Goal: Information Seeking & Learning: Learn about a topic

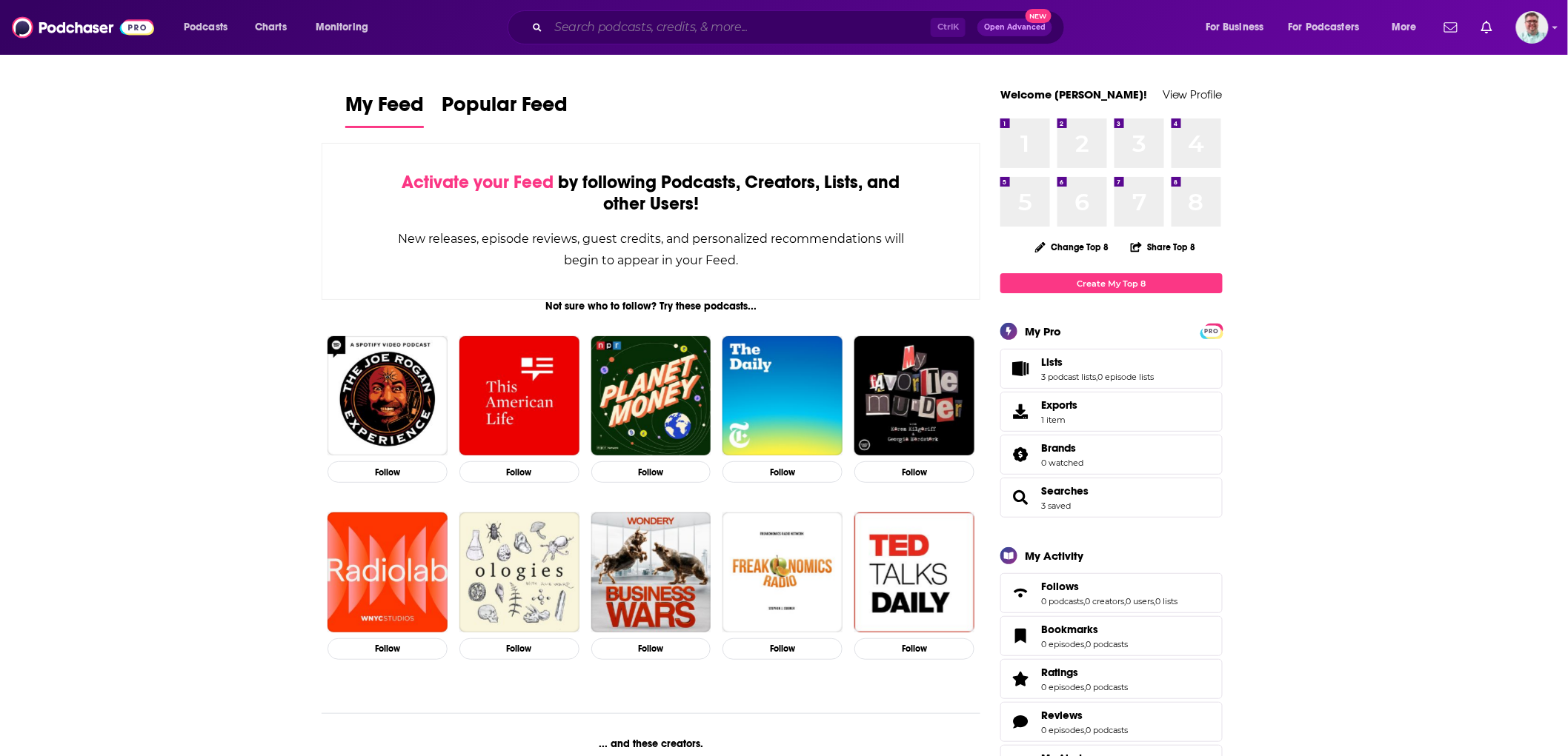
click at [720, 28] on input "Search podcasts, credits, & more..." at bounding box center [740, 28] width 382 height 24
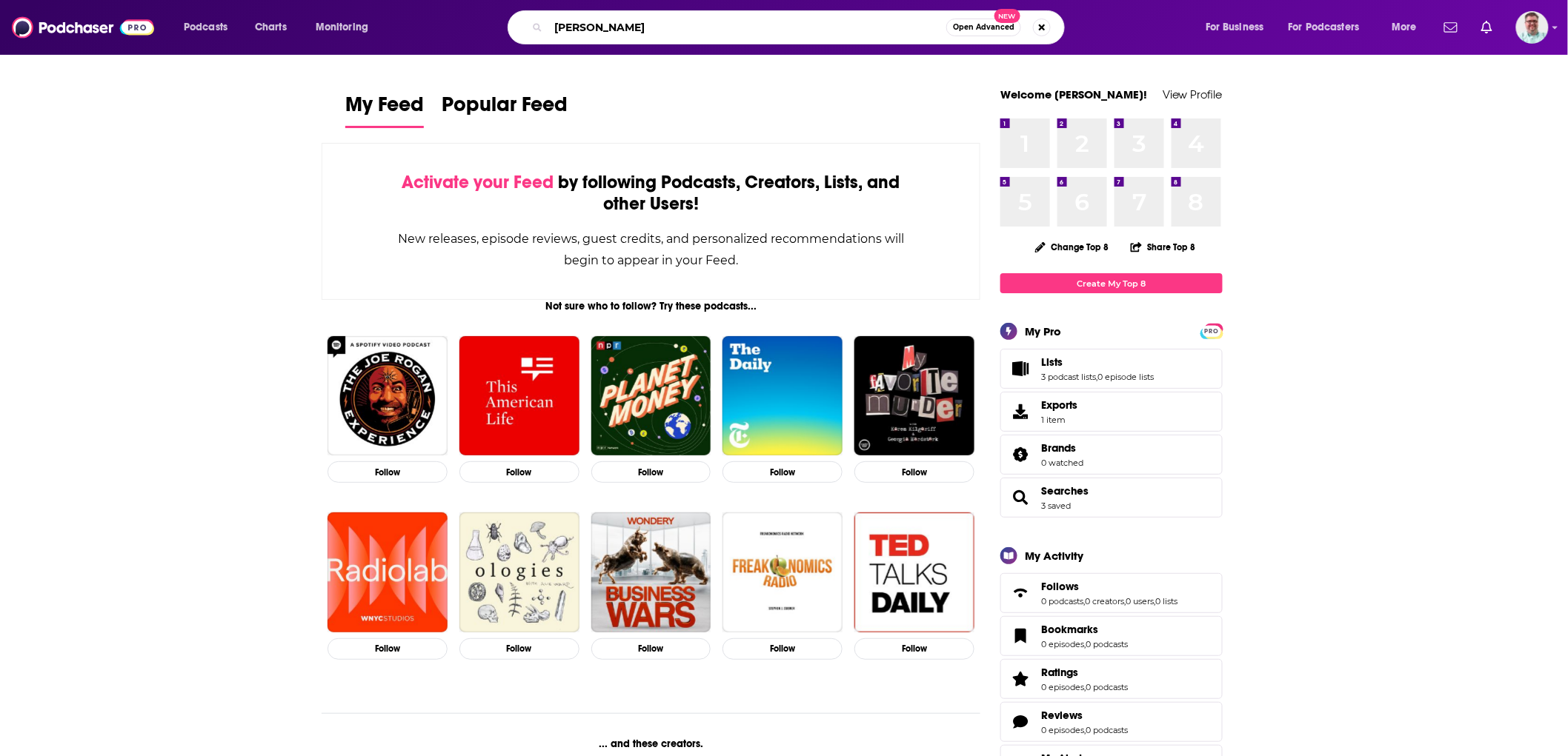
type input "[PERSON_NAME]"
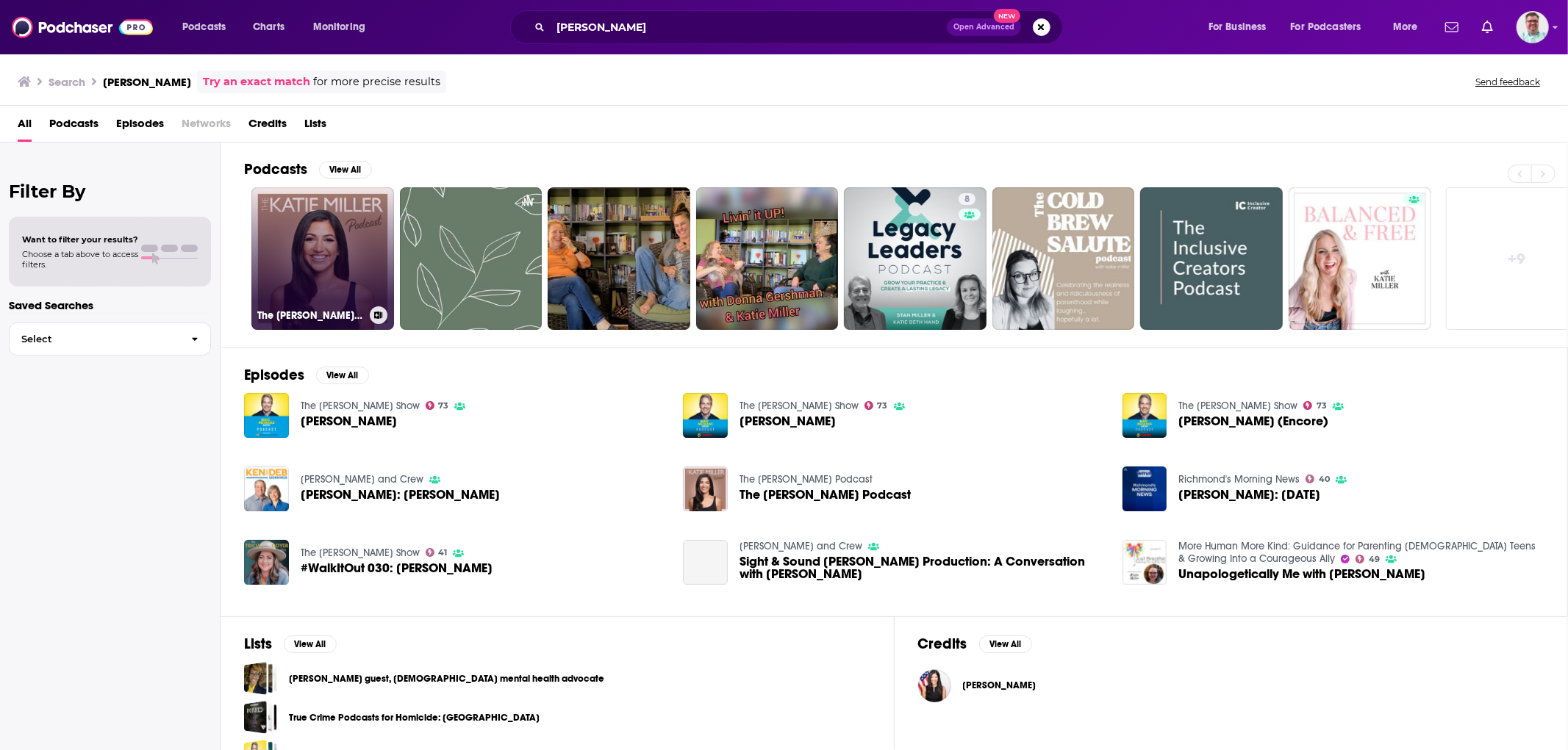
click at [331, 238] on link "The [PERSON_NAME] Podcast" at bounding box center [323, 259] width 143 height 143
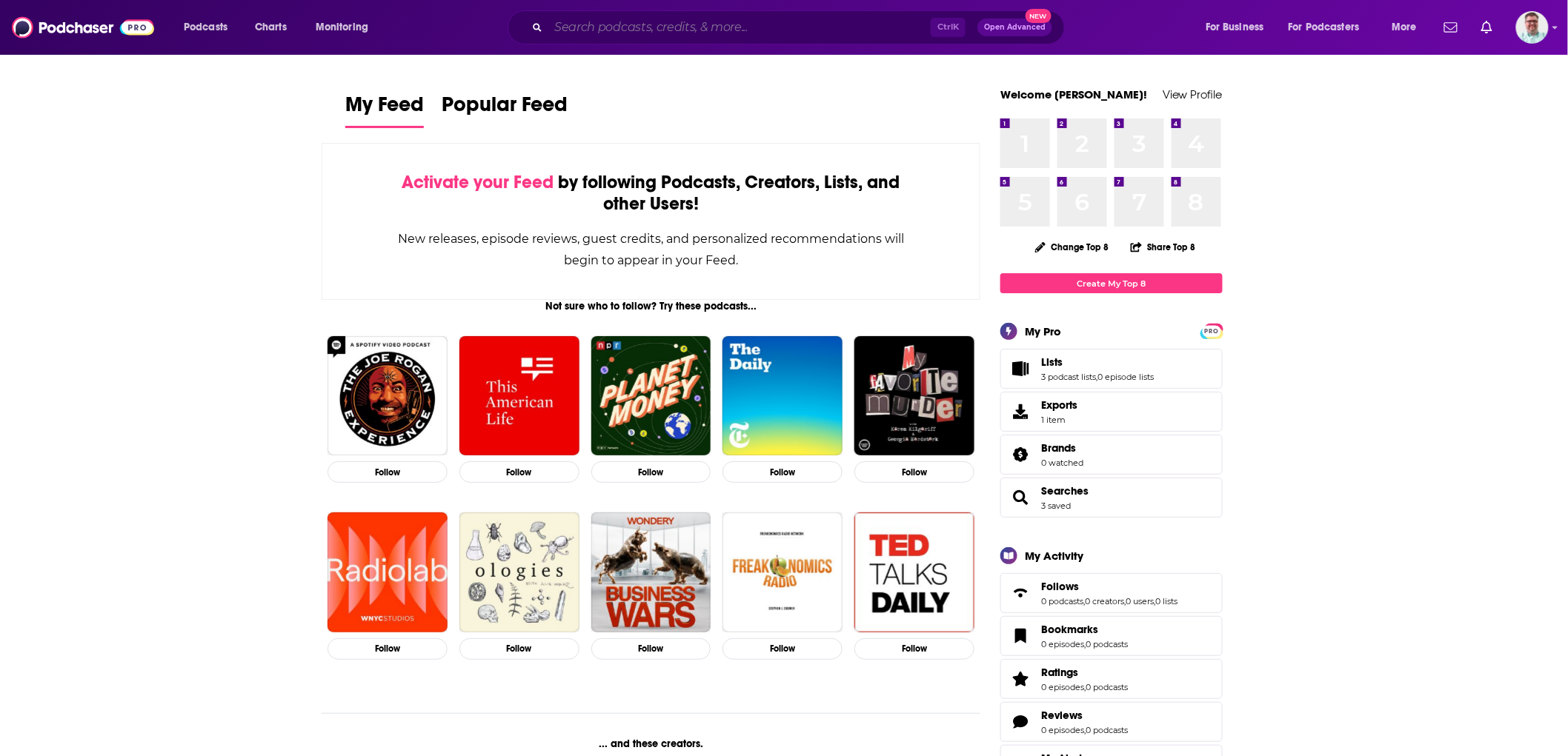
click at [612, 26] on input "Search podcasts, credits, & more..." at bounding box center [740, 28] width 382 height 24
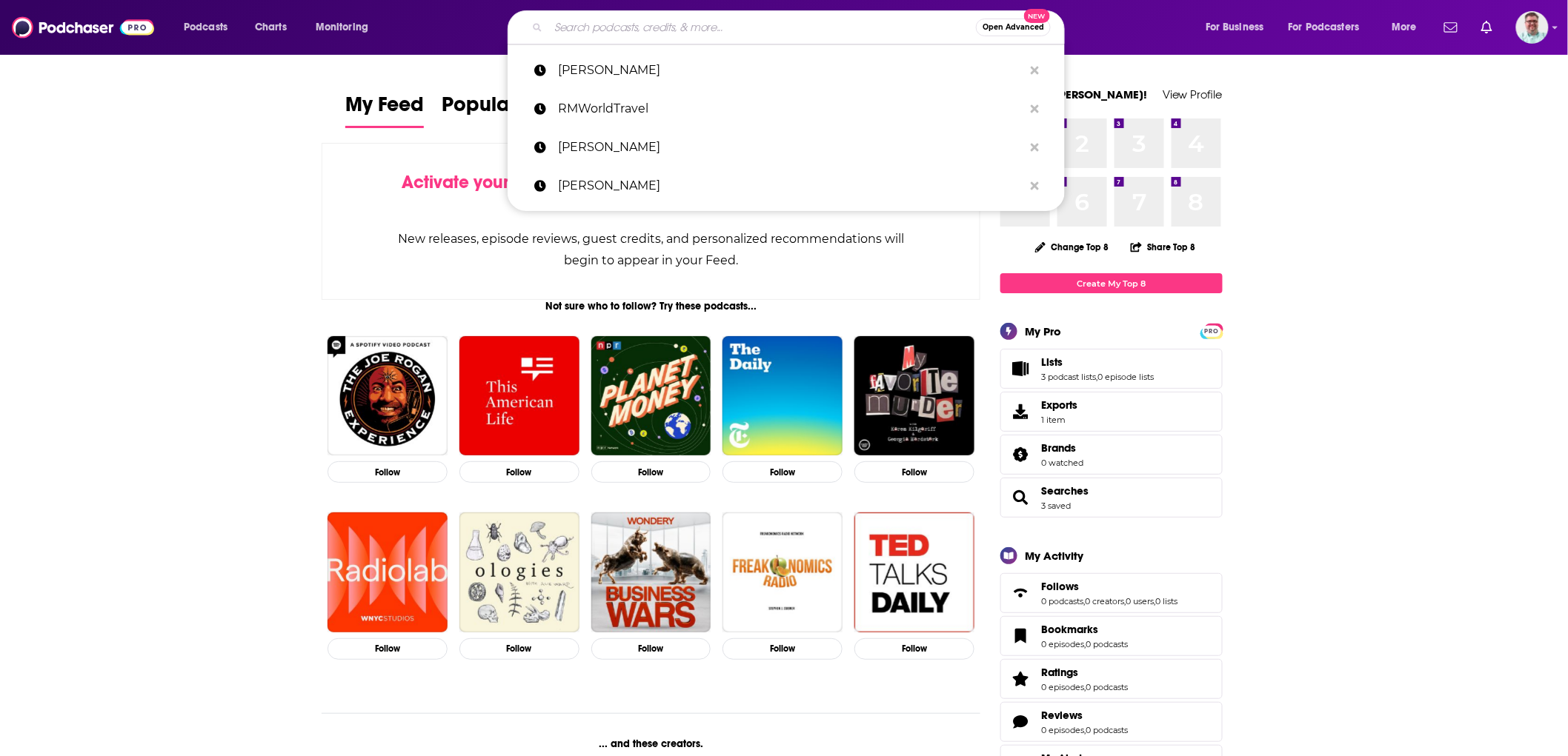
click at [612, 26] on input "Search podcasts, credits, & more..." at bounding box center [762, 28] width 427 height 24
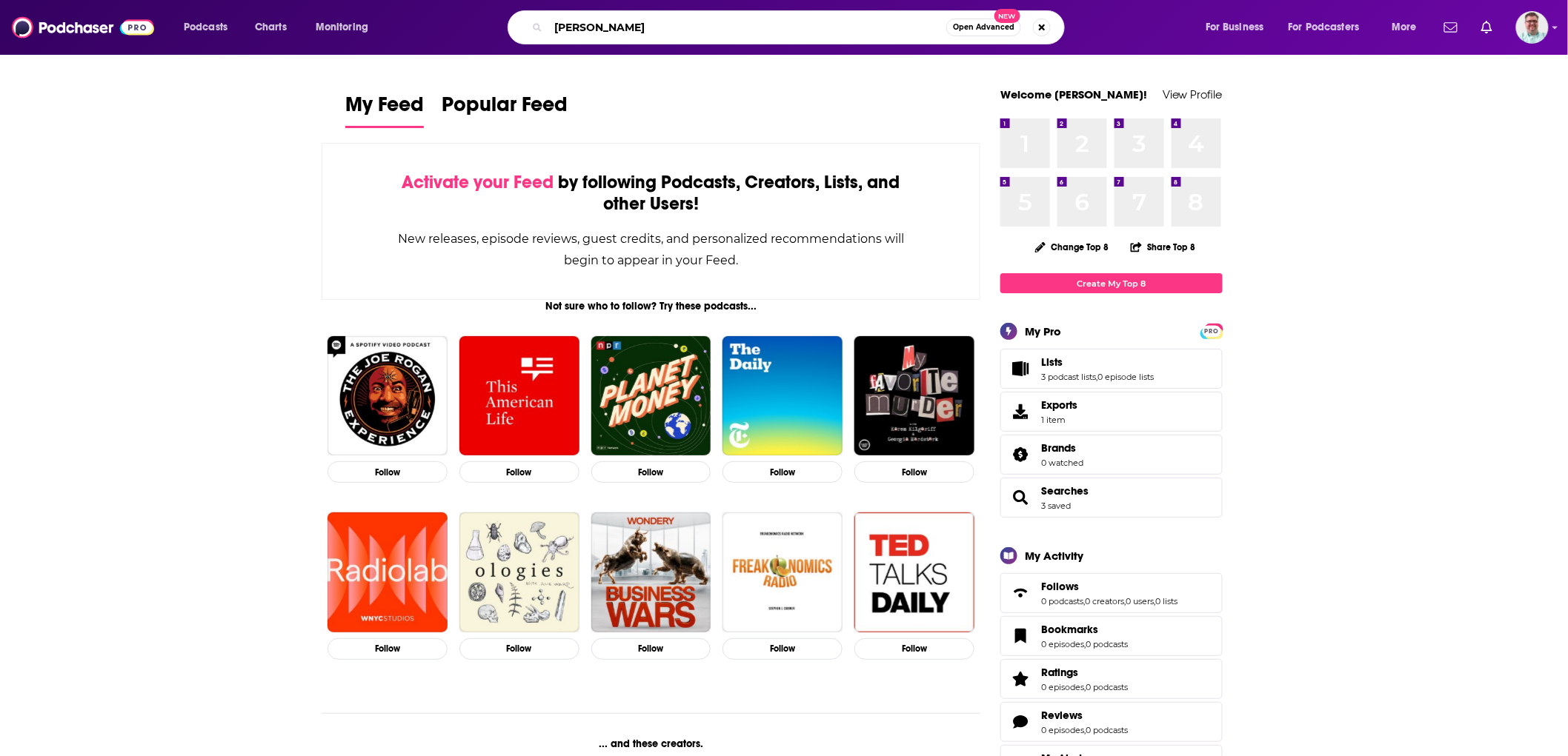
type input "erin molan"
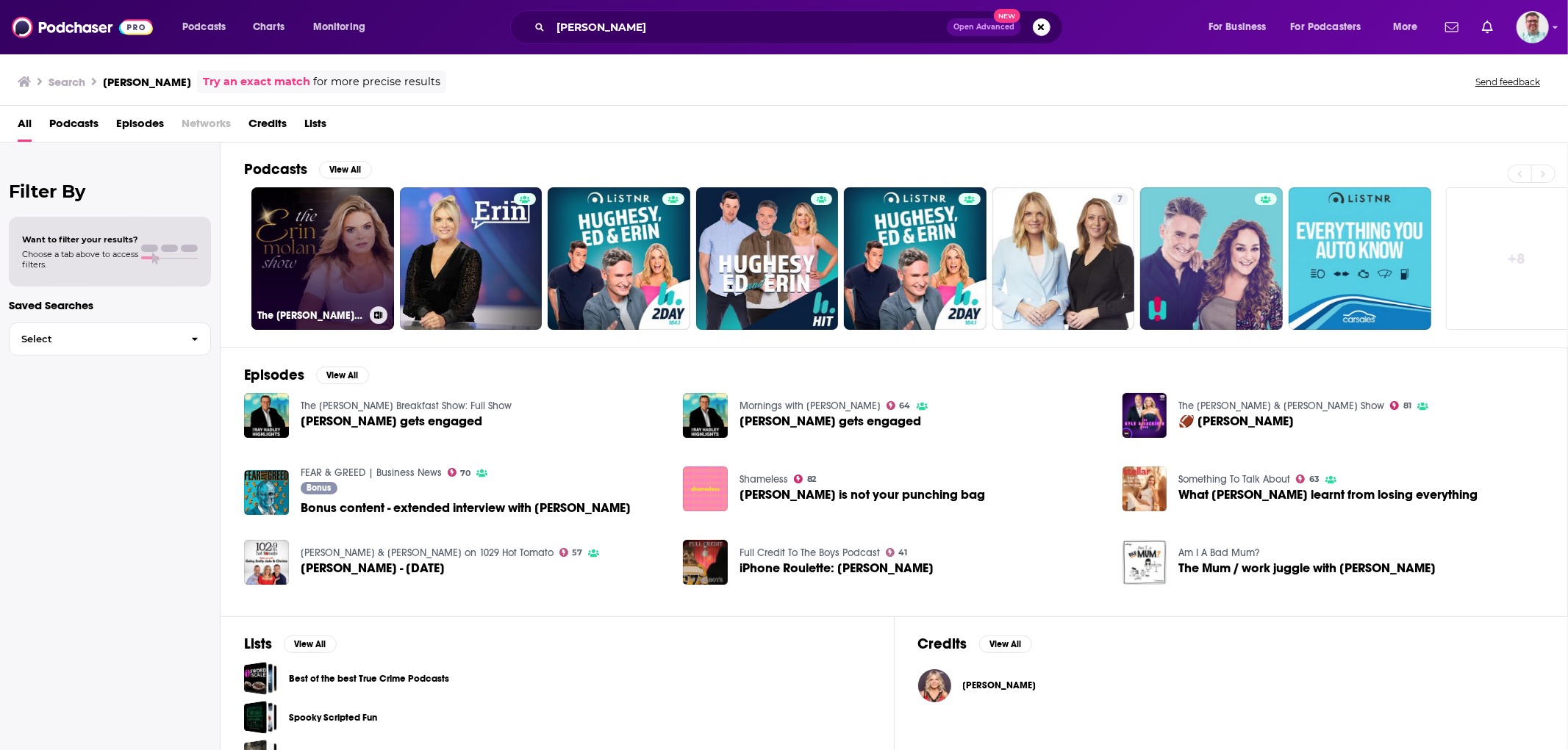
click at [303, 215] on link "The Erin Molan Show" at bounding box center [323, 259] width 143 height 143
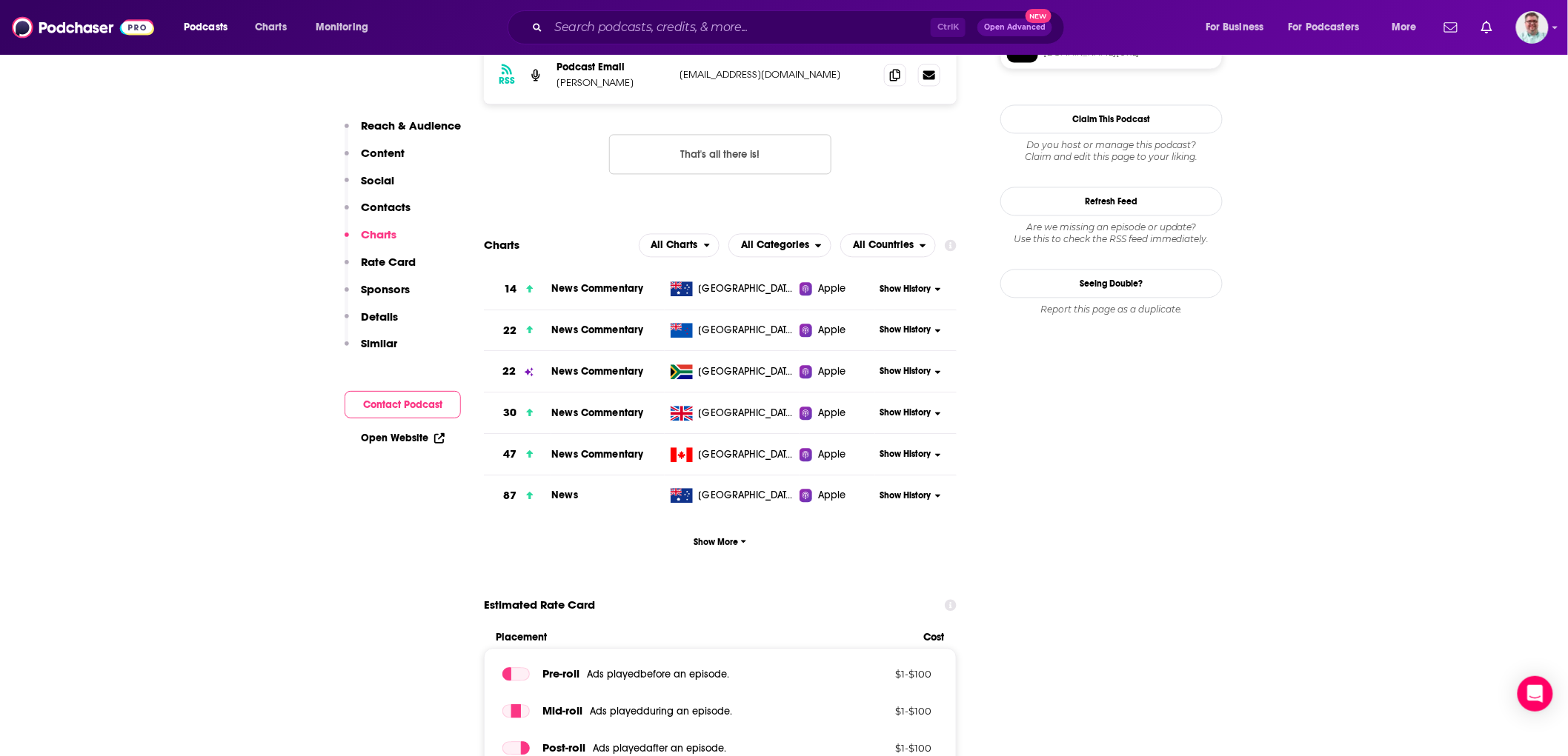
scroll to position [1163, 0]
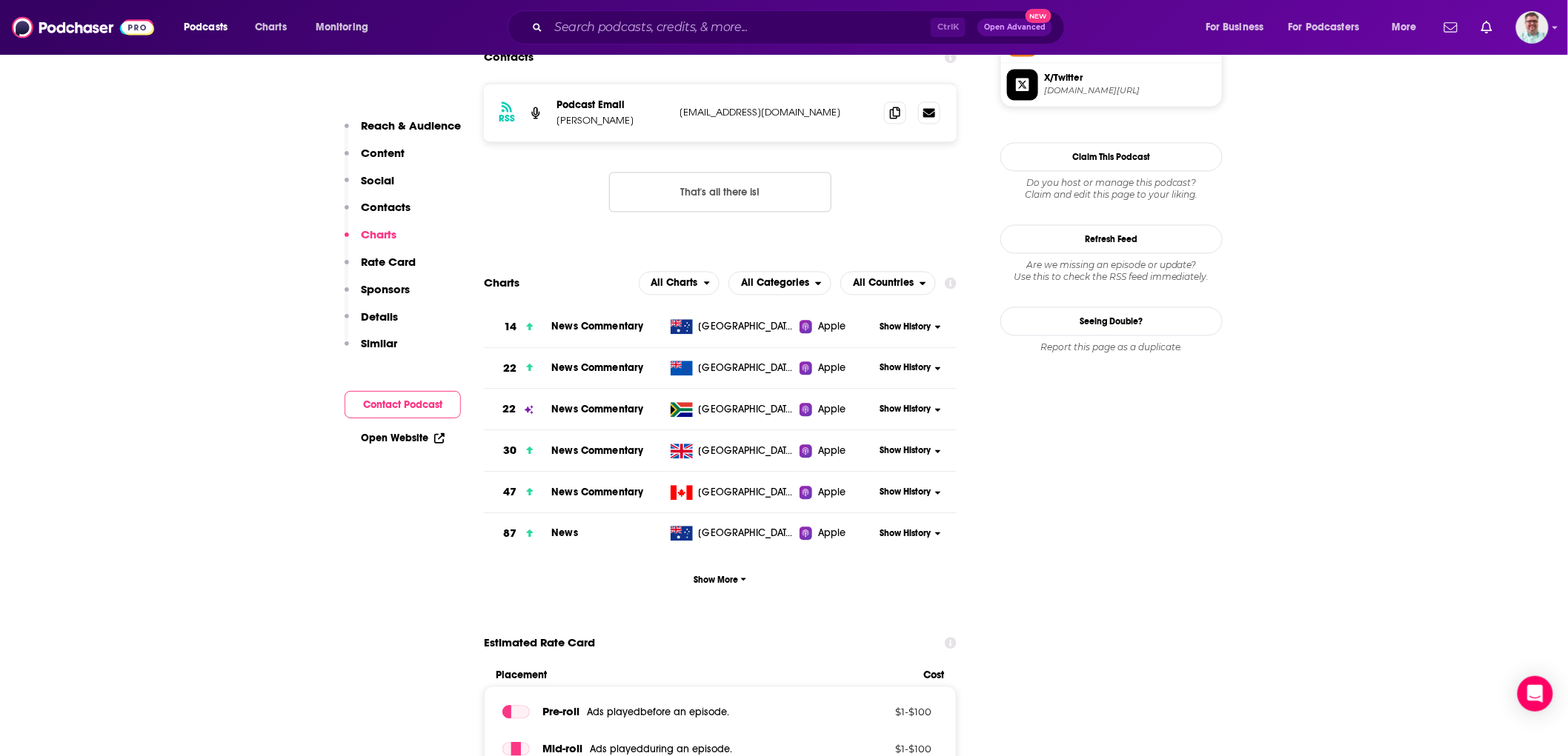
click at [900, 328] on span "Show History" at bounding box center [905, 327] width 51 height 13
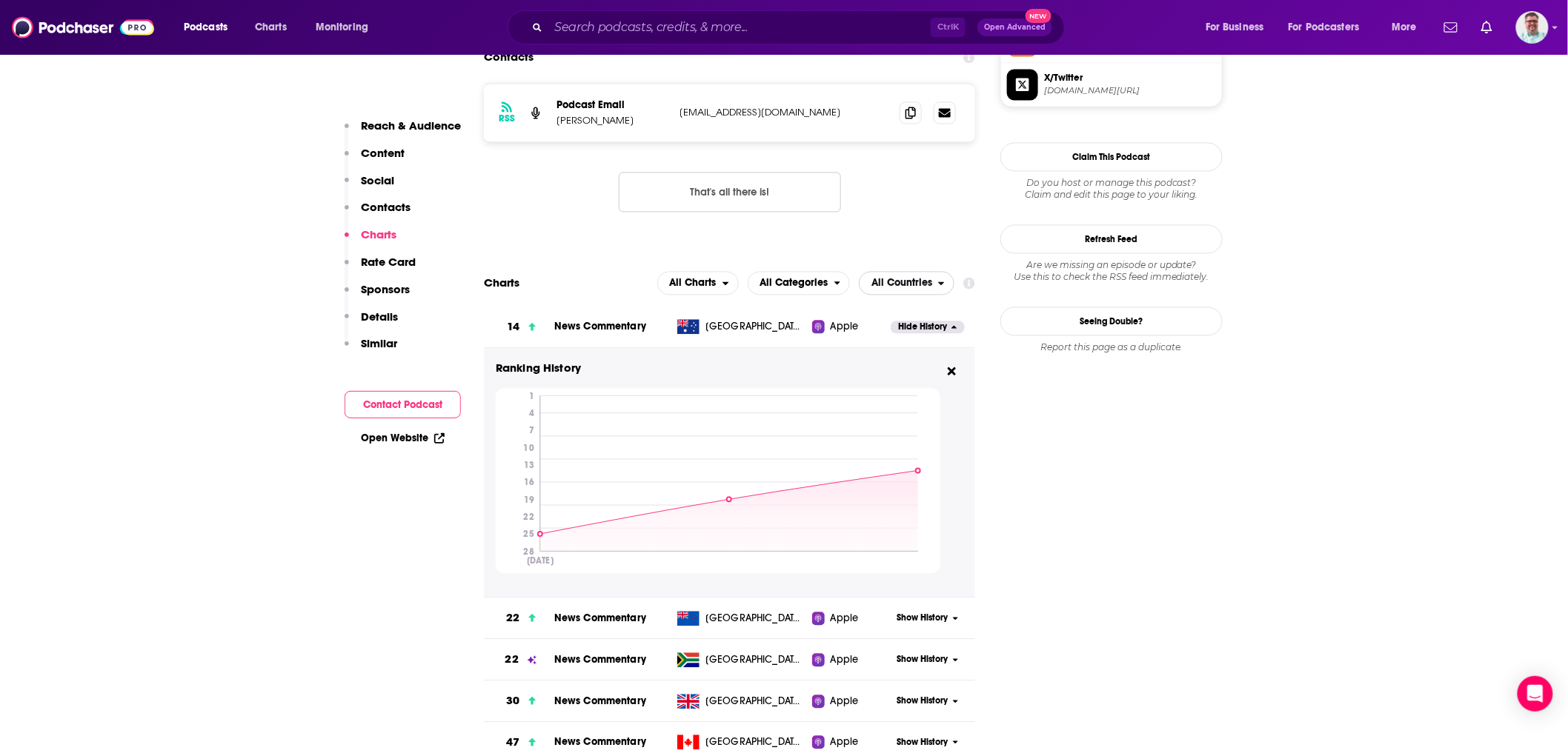
click at [939, 279] on icon "open menu" at bounding box center [941, 284] width 7 height 10
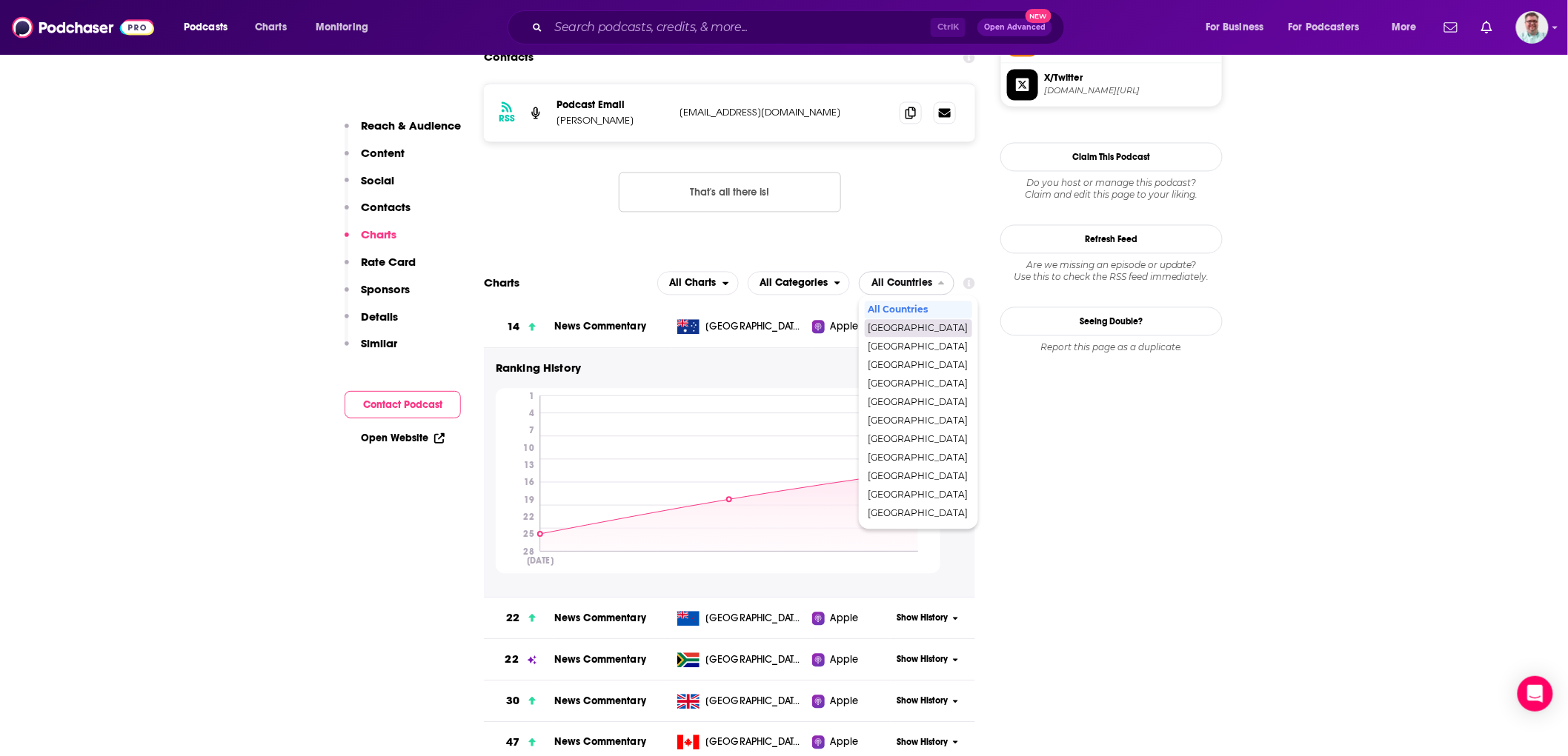
click at [910, 324] on span "[GEOGRAPHIC_DATA]" at bounding box center [917, 329] width 100 height 9
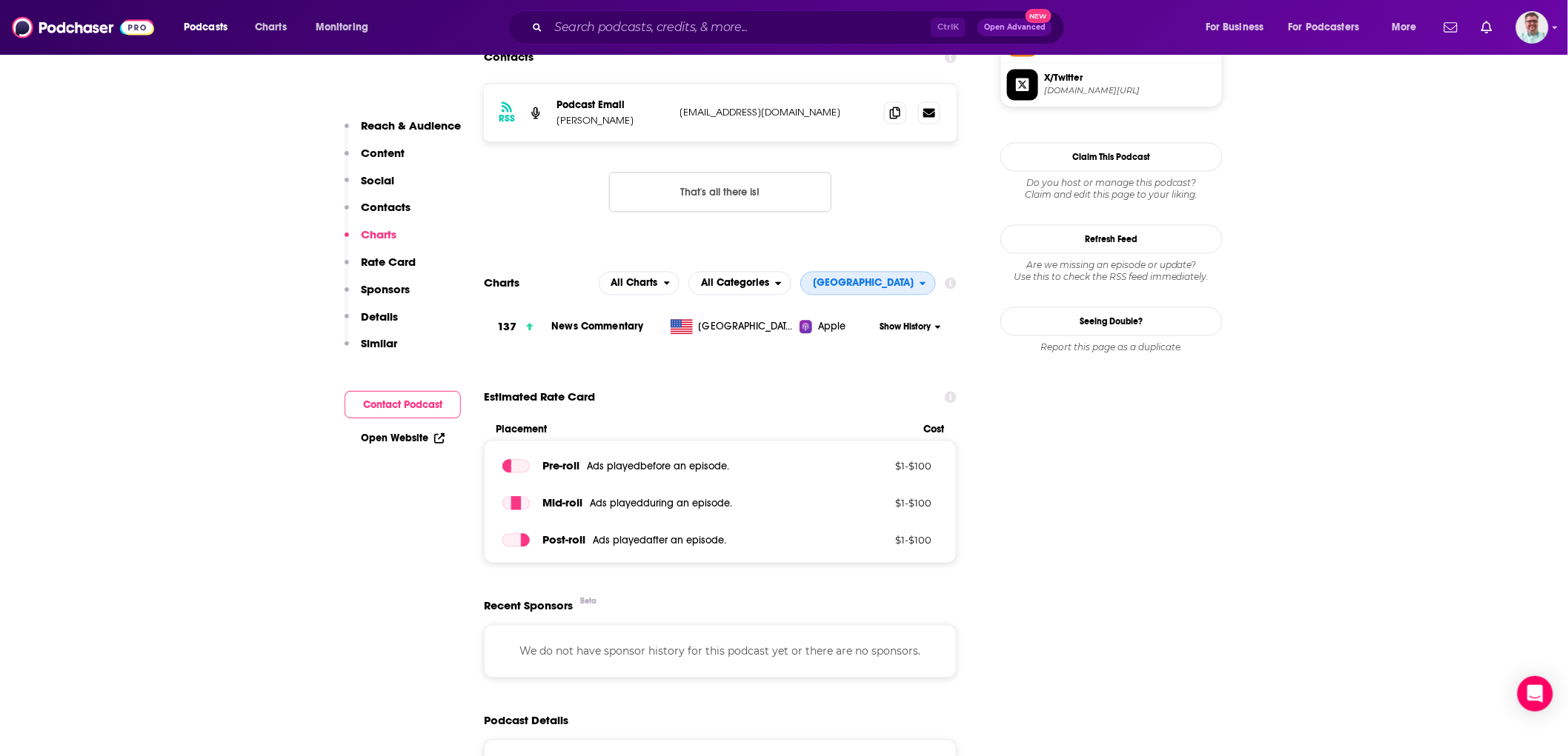
click at [908, 288] on span "[GEOGRAPHIC_DATA]" at bounding box center [863, 284] width 100 height 10
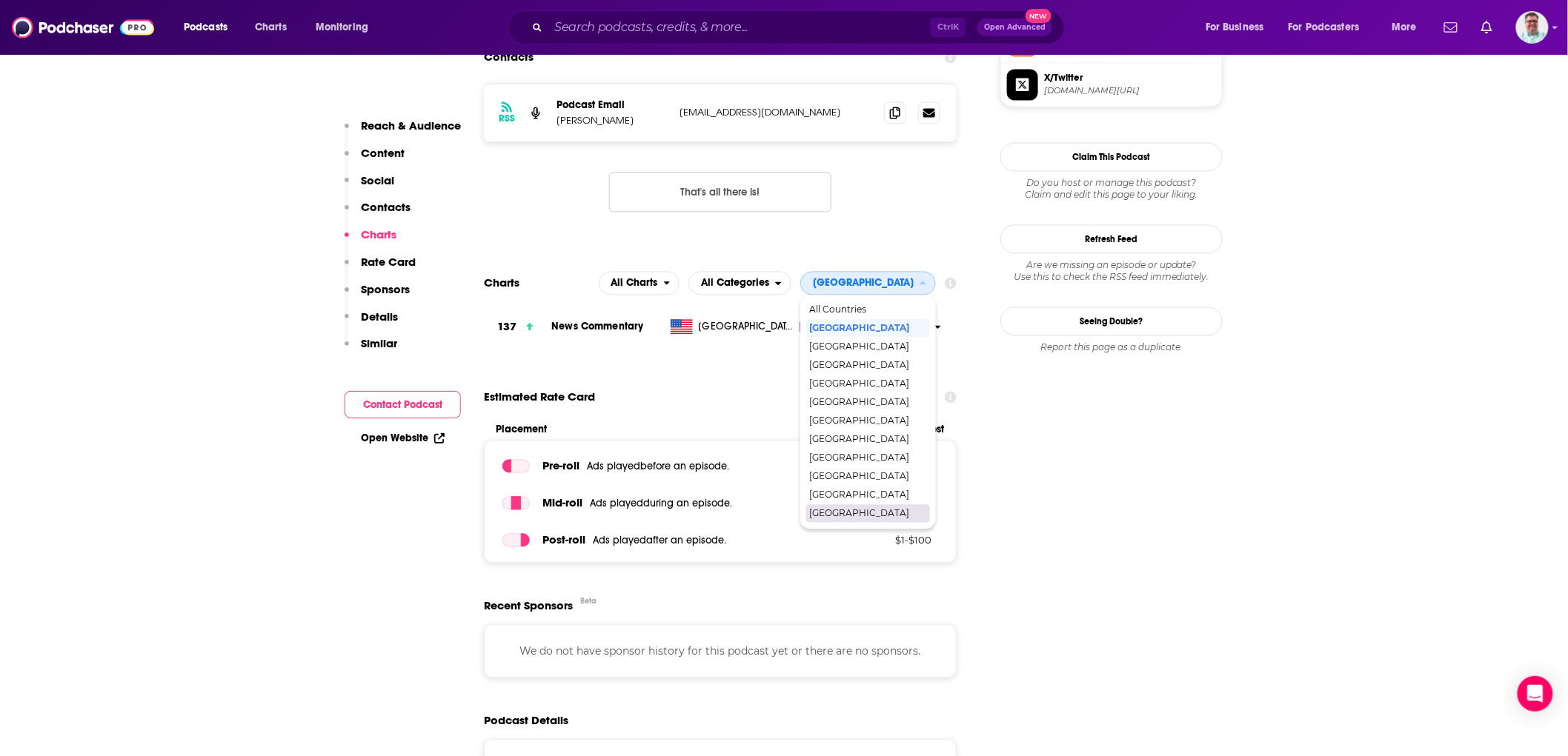
click at [885, 506] on div "[GEOGRAPHIC_DATA]" at bounding box center [868, 514] width 124 height 18
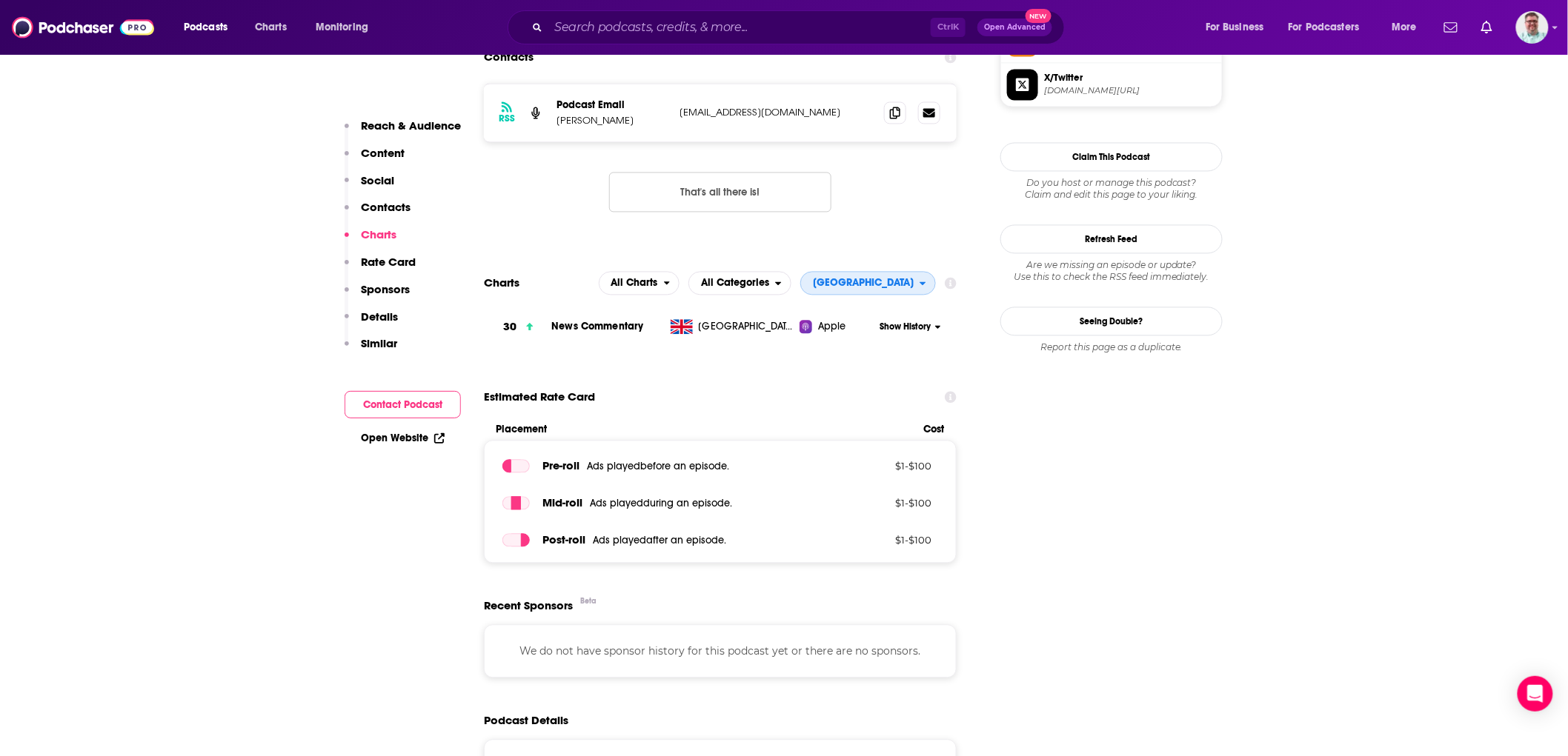
click at [892, 284] on span "[GEOGRAPHIC_DATA]" at bounding box center [863, 284] width 100 height 10
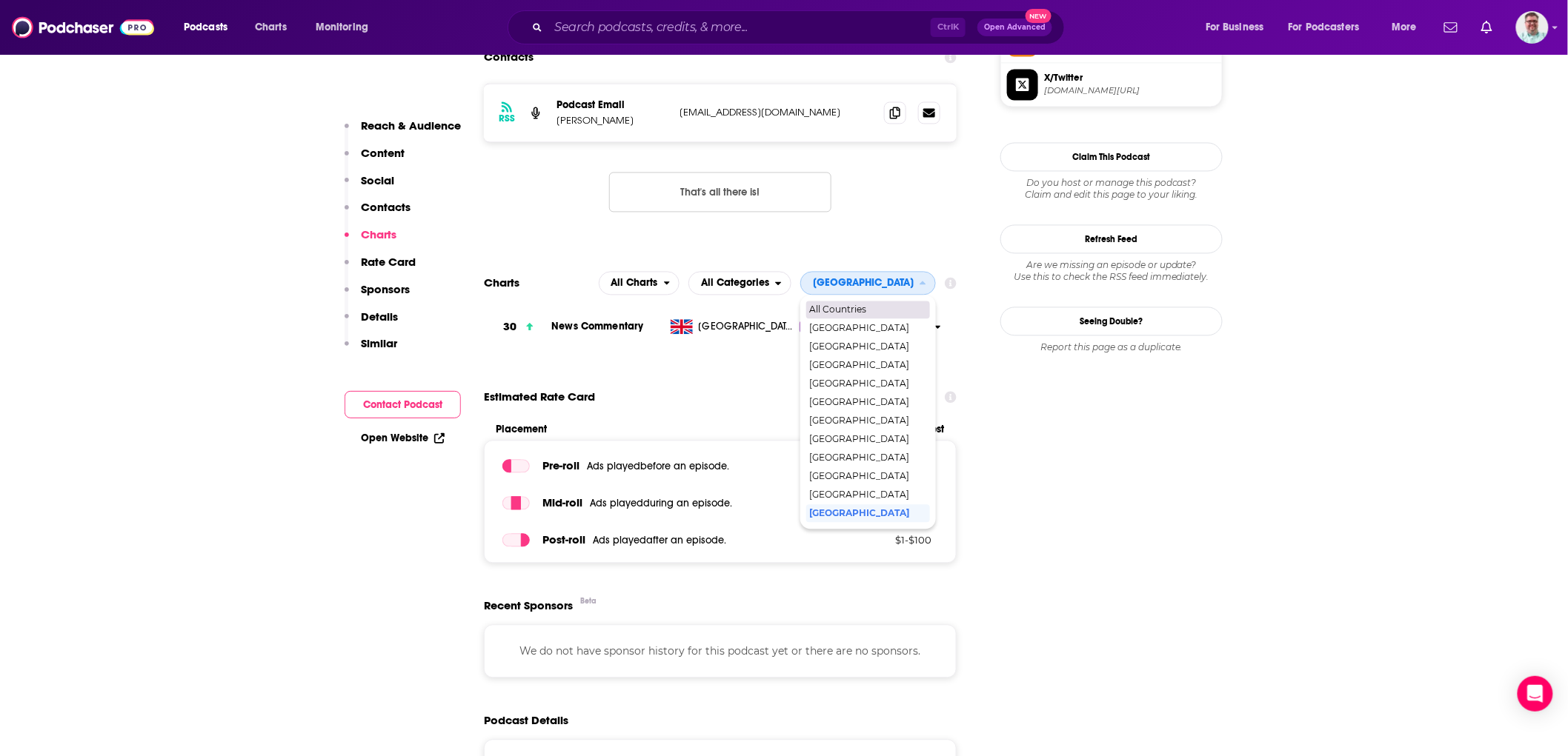
click at [869, 312] on span "All Countries" at bounding box center [867, 310] width 116 height 9
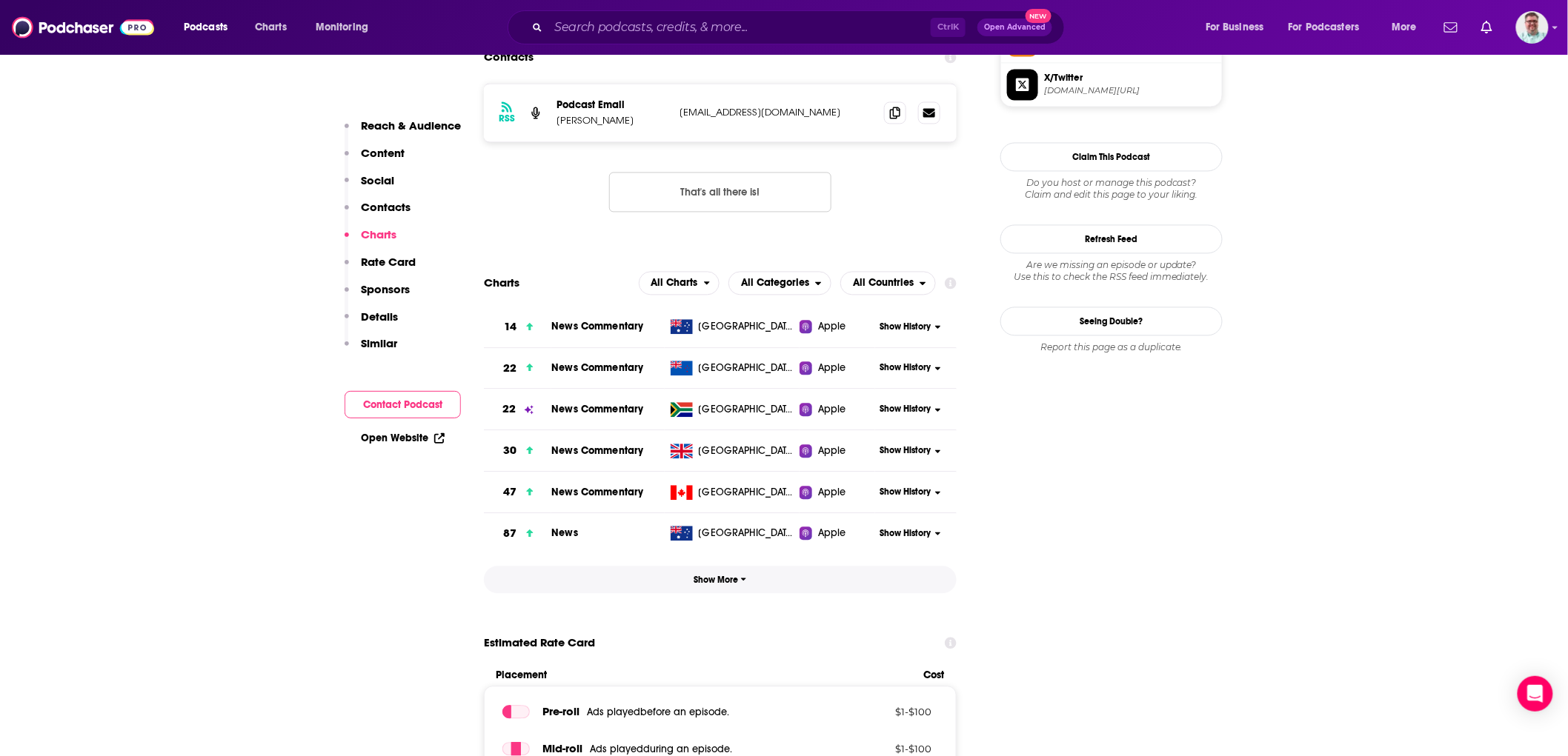
click at [691, 578] on button "Show More" at bounding box center [720, 580] width 473 height 28
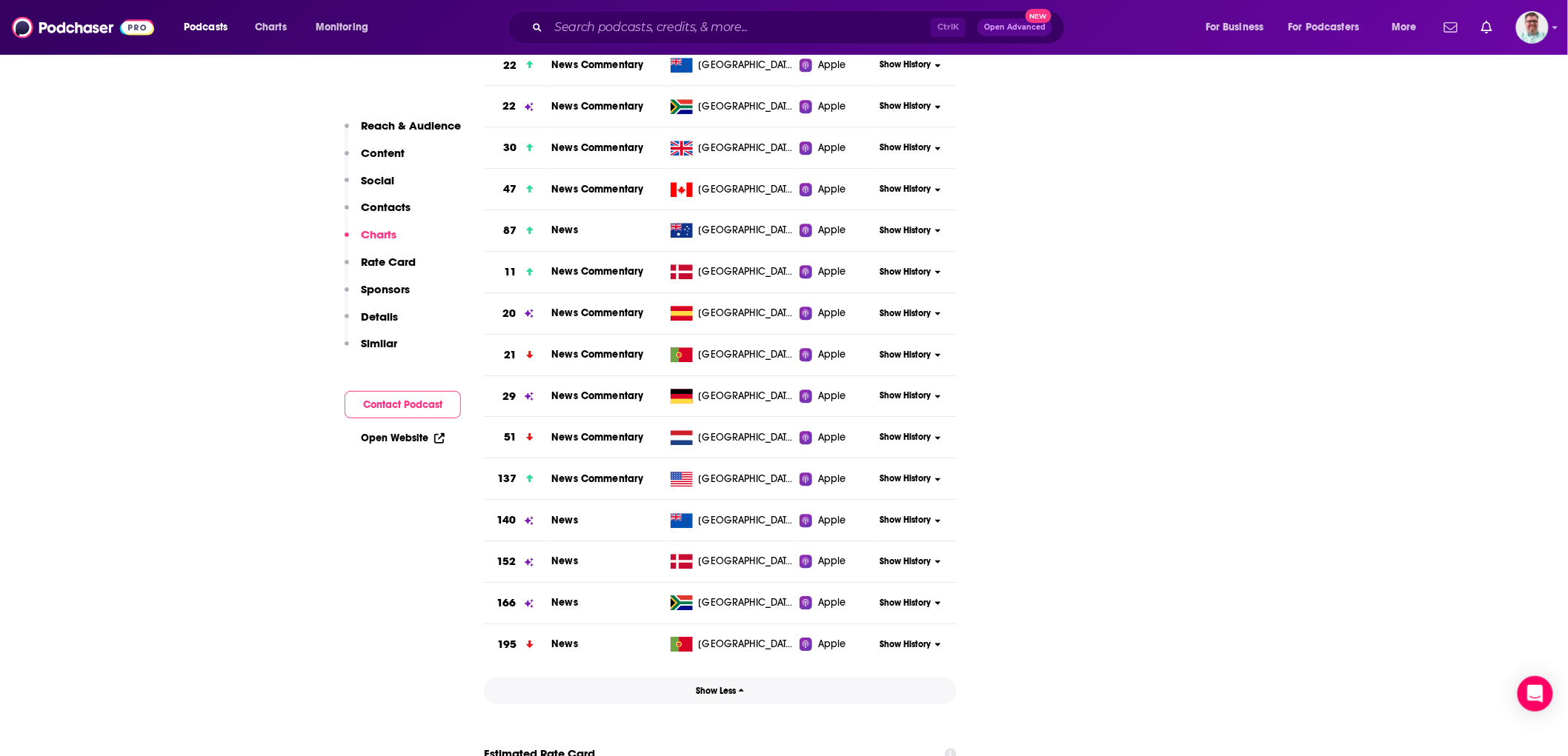
scroll to position [1409, 0]
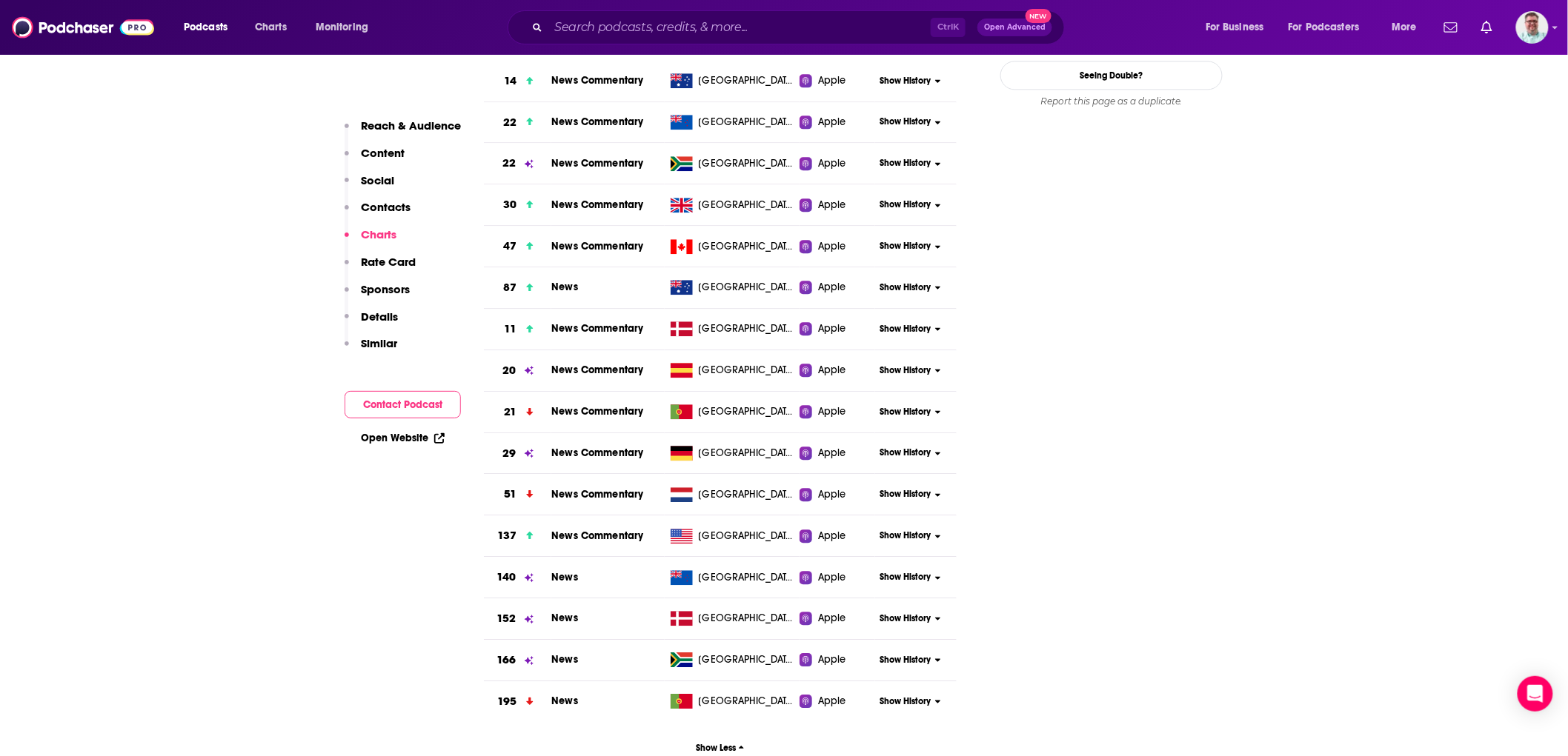
click at [727, 288] on span "[GEOGRAPHIC_DATA]" at bounding box center [747, 288] width 97 height 15
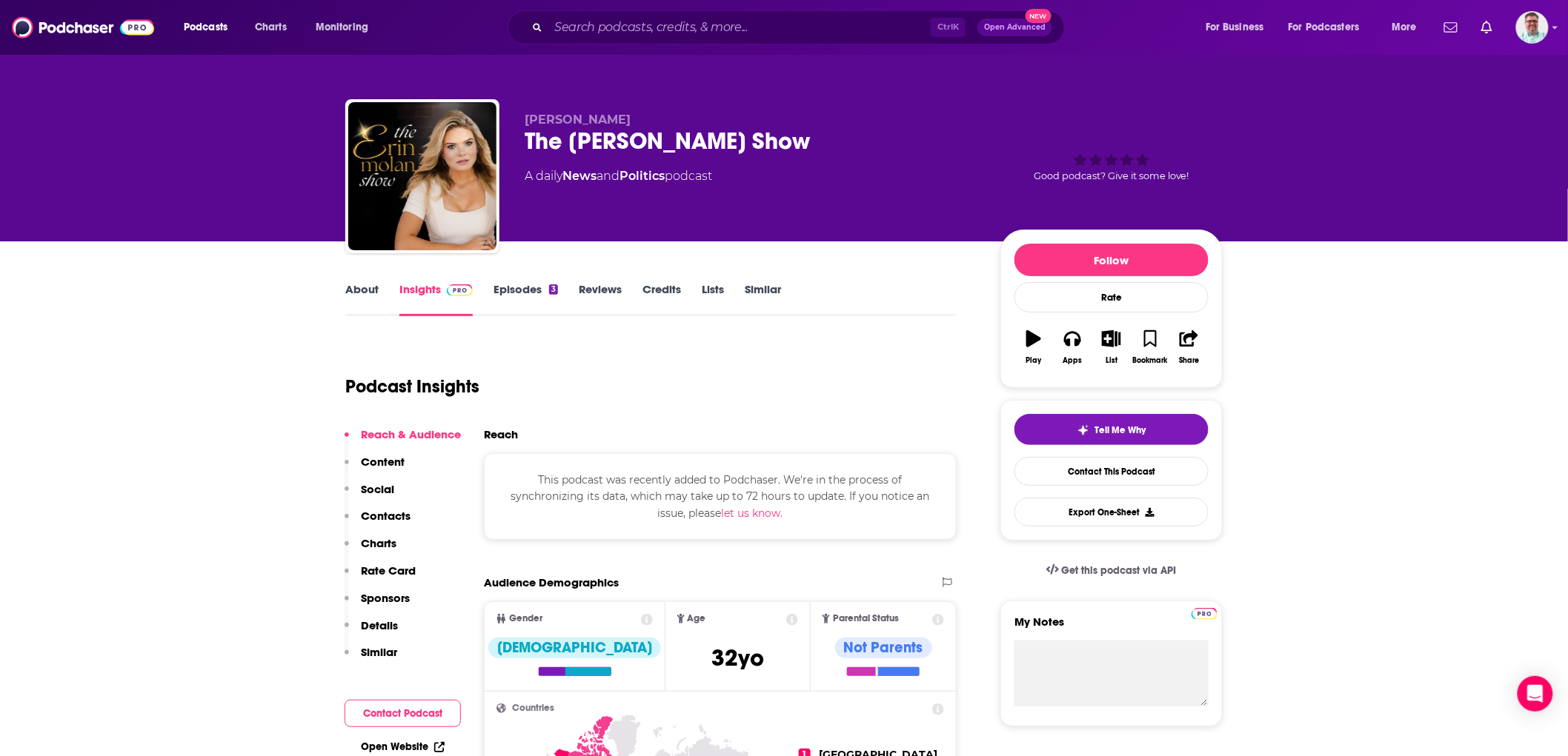
drag, startPoint x: 634, startPoint y: 480, endPoint x: 827, endPoint y: 524, distance: 198.0
click at [827, 524] on div "This podcast was recently added to Podchaser. We're in the process of synchroni…" at bounding box center [720, 497] width 473 height 87
